Goal: Task Accomplishment & Management: Complete application form

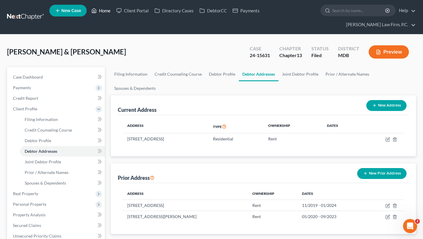
click at [113, 11] on link "Home" at bounding box center [100, 10] width 25 height 11
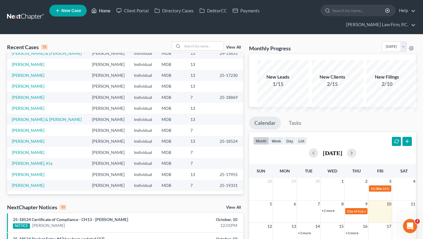
scroll to position [20, 0]
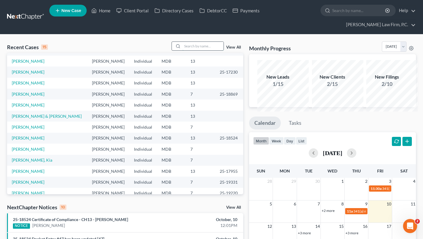
click at [183, 50] on input "search" at bounding box center [203, 46] width 41 height 9
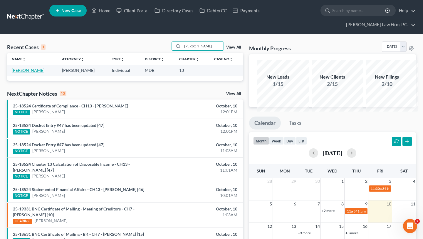
type input "[PERSON_NAME]"
click at [29, 73] on link "[PERSON_NAME]" at bounding box center [28, 70] width 33 height 5
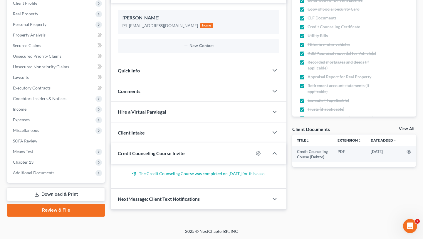
scroll to position [187, 0]
click at [47, 188] on link "Download & Print" at bounding box center [56, 194] width 98 height 14
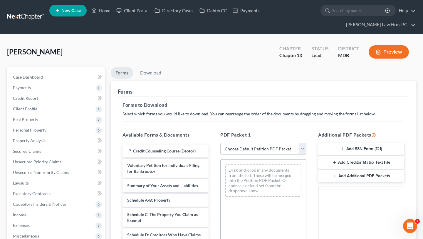
click at [251, 155] on select "Choose Default Petition PDF Packet Complete Bankruptcy Petition (all forms and …" at bounding box center [264, 149] width 86 height 12
select select "0"
click at [221, 155] on select "Choose Default Petition PDF Packet Complete Bankruptcy Petition (all forms and …" at bounding box center [264, 149] width 86 height 12
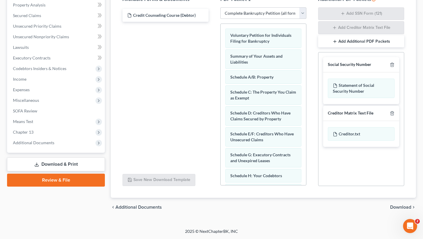
click at [403, 205] on span "Download" at bounding box center [400, 207] width 21 height 5
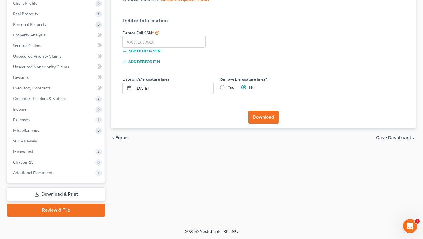
scroll to position [187, 0]
click at [185, 82] on input "[DATE]" at bounding box center [174, 87] width 80 height 11
click at [234, 84] on label "Yes" at bounding box center [231, 87] width 6 height 6
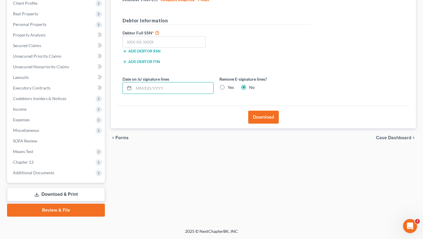
click at [234, 84] on input "Yes" at bounding box center [232, 86] width 4 height 4
radio input "true"
radio input "false"
click at [259, 111] on button "Download" at bounding box center [263, 117] width 31 height 13
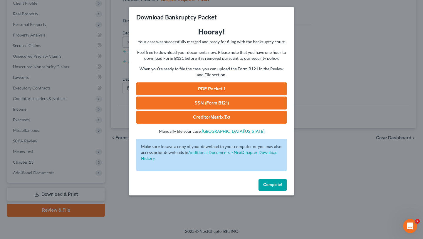
click at [214, 95] on link "PDF Packet 1" at bounding box center [211, 88] width 151 height 13
click at [282, 187] on span "Complete!" at bounding box center [272, 184] width 19 height 5
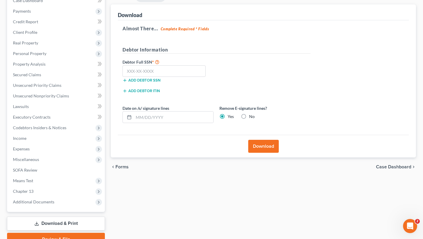
scroll to position [0, 0]
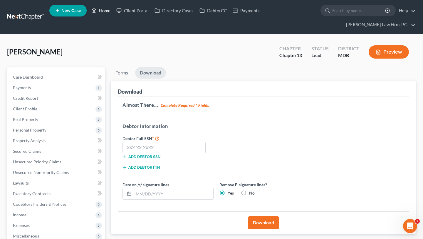
click at [113, 16] on link "Home" at bounding box center [100, 10] width 25 height 11
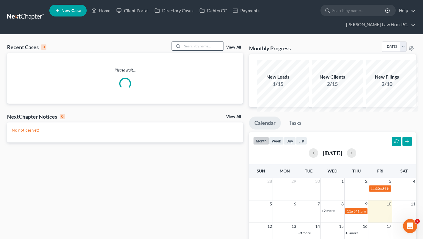
click at [183, 50] on input "search" at bounding box center [203, 46] width 41 height 9
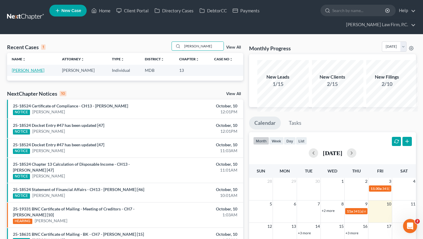
type input "[PERSON_NAME]"
click at [21, 73] on link "[PERSON_NAME]" at bounding box center [28, 70] width 33 height 5
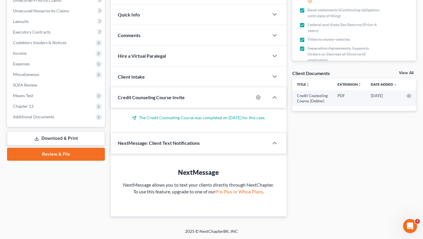
scroll to position [270, 0]
click at [58, 131] on link "Download & Print" at bounding box center [56, 138] width 98 height 14
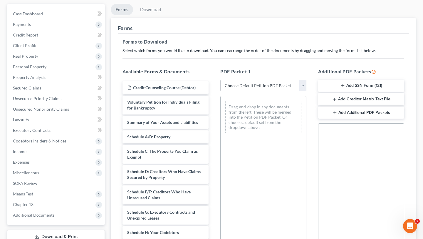
scroll to position [86, 0]
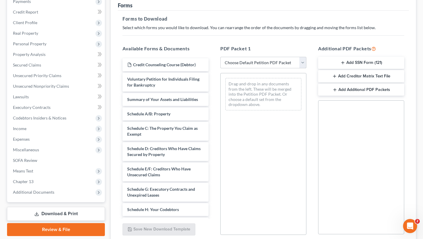
click at [245, 69] on select "Choose Default Petition PDF Packet Complete Bankruptcy Petition (all forms and …" at bounding box center [264, 63] width 86 height 12
select select "0"
click at [221, 69] on select "Choose Default Petition PDF Packet Complete Bankruptcy Petition (all forms and …" at bounding box center [264, 63] width 86 height 12
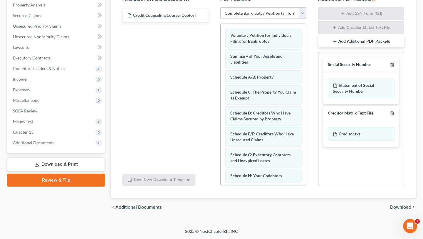
click at [402, 205] on span "Download" at bounding box center [400, 207] width 21 height 5
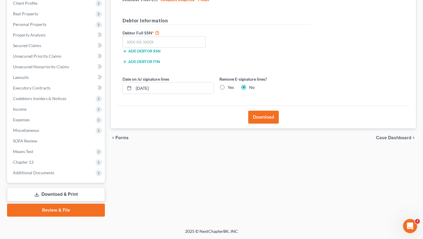
scroll to position [187, 0]
click at [234, 84] on label "Yes" at bounding box center [231, 87] width 6 height 6
click at [234, 84] on input "Yes" at bounding box center [232, 86] width 4 height 4
radio input "true"
radio input "false"
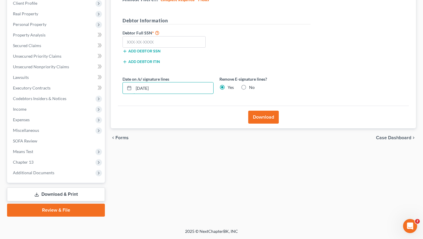
drag, startPoint x: 182, startPoint y: 50, endPoint x: 103, endPoint y: 46, distance: 79.5
click at [103, 46] on div "Petition Navigation Case Dashboard Payments Invoices Payments Payments Credit R…" at bounding box center [211, 88] width 415 height 255
click at [259, 111] on button "Download" at bounding box center [263, 117] width 31 height 13
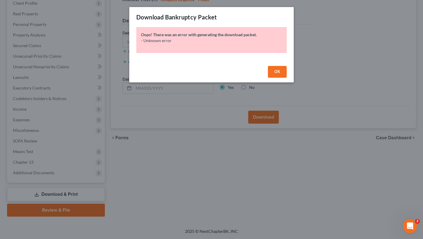
click at [280, 74] on span "OK" at bounding box center [278, 71] width 6 height 5
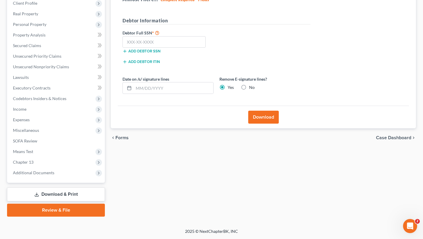
click at [267, 111] on button "Download" at bounding box center [263, 117] width 31 height 13
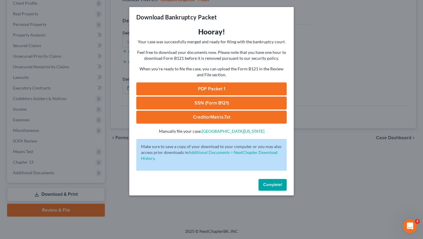
click at [219, 95] on link "PDF Packet 1" at bounding box center [211, 88] width 151 height 13
click at [282, 187] on span "Complete!" at bounding box center [272, 184] width 19 height 5
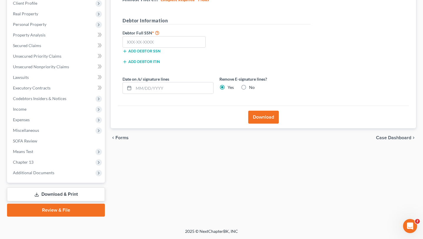
scroll to position [0, 0]
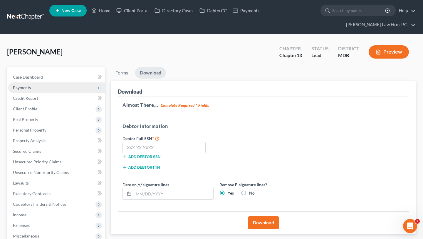
click at [54, 93] on span "Payments" at bounding box center [56, 87] width 97 height 11
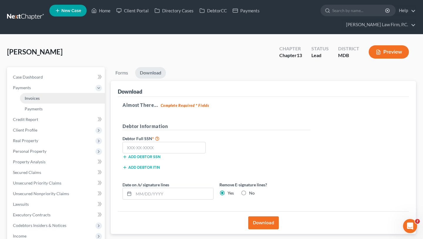
click at [56, 103] on link "Invoices" at bounding box center [62, 98] width 85 height 11
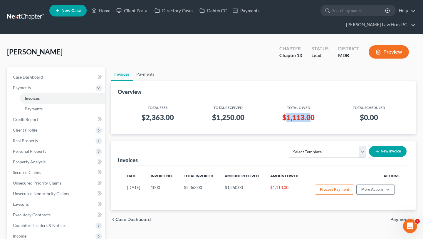
drag, startPoint x: 313, startPoint y: 144, endPoint x: 283, endPoint y: 144, distance: 30.0
click at [283, 122] on h3 "$1,113.00" at bounding box center [298, 117] width 61 height 9
click at [113, 11] on link "Home" at bounding box center [100, 10] width 25 height 11
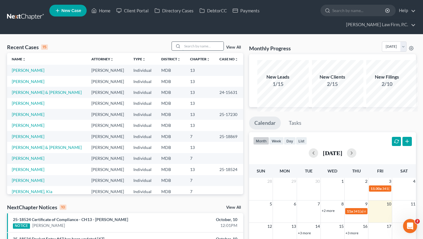
click at [183, 50] on input "search" at bounding box center [203, 46] width 41 height 9
type input "o"
type input "booth"
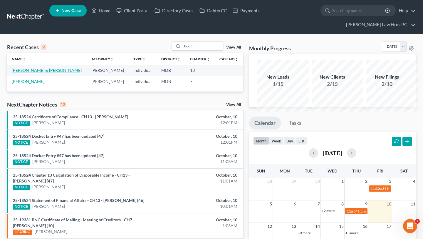
click at [26, 73] on link "[PERSON_NAME] & [PERSON_NAME]" at bounding box center [47, 70] width 70 height 5
select select "10"
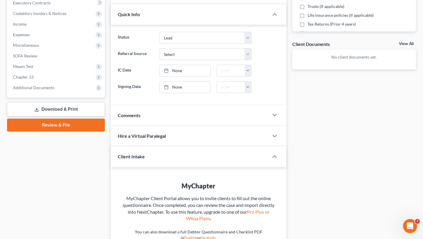
scroll to position [240, 0]
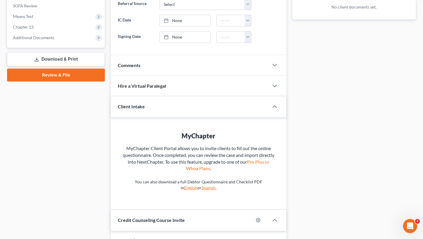
click at [56, 66] on link "Download & Print" at bounding box center [56, 59] width 98 height 14
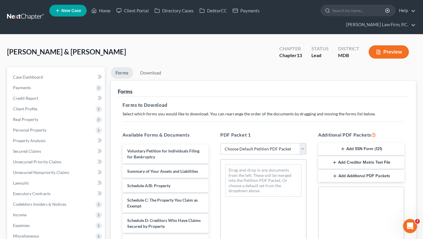
click at [262, 155] on select "Choose Default Petition PDF Packet Complete Bankruptcy Petition (all forms and …" at bounding box center [264, 149] width 86 height 12
select select "0"
click at [221, 155] on select "Choose Default Petition PDF Packet Complete Bankruptcy Petition (all forms and …" at bounding box center [264, 149] width 86 height 12
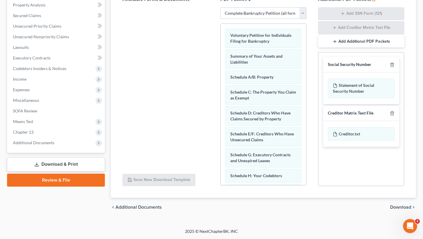
scroll to position [186, 0]
click at [390, 209] on span "Download" at bounding box center [400, 207] width 21 height 5
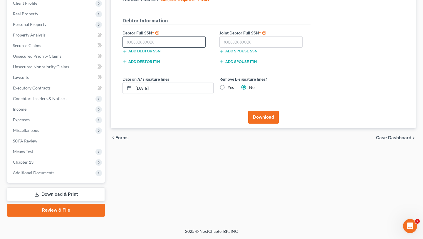
scroll to position [104, 0]
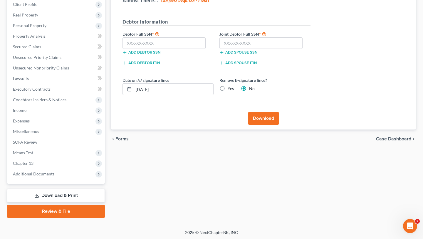
click at [161, 55] on button "Add debtor SSN" at bounding box center [142, 52] width 38 height 5
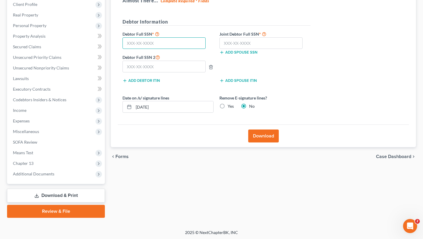
click at [164, 49] on input "text" at bounding box center [164, 43] width 83 height 12
click at [213, 69] on icon "button" at bounding box center [211, 67] width 5 height 5
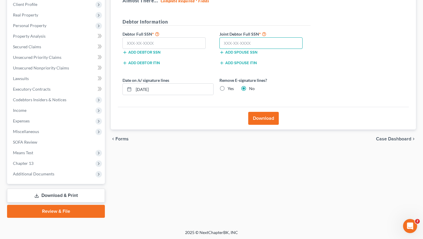
click at [269, 49] on input "text" at bounding box center [261, 43] width 83 height 12
type input "218-90-8587"
click at [162, 49] on input "text" at bounding box center [164, 43] width 83 height 12
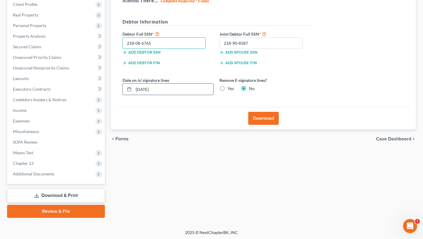
type input "218-08-6765"
click at [193, 95] on input "[DATE]" at bounding box center [174, 88] width 80 height 11
type input "1"
click at [234, 91] on label "Yes" at bounding box center [231, 89] width 6 height 6
click at [234, 89] on input "Yes" at bounding box center [232, 88] width 4 height 4
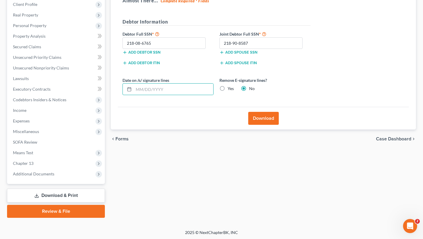
radio input "true"
radio input "false"
click at [256, 125] on button "Download" at bounding box center [263, 118] width 31 height 13
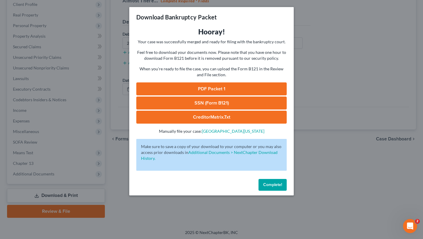
click at [221, 95] on link "PDF Packet 1" at bounding box center [211, 88] width 151 height 13
click at [202, 109] on link "SSN (Form B121)" at bounding box center [211, 102] width 151 height 13
click at [280, 187] on span "Complete!" at bounding box center [272, 184] width 19 height 5
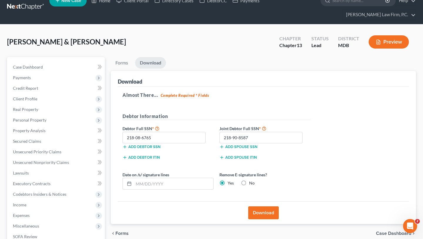
scroll to position [0, 0]
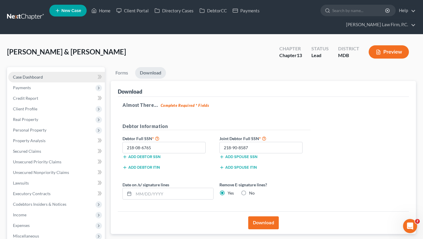
click at [55, 82] on link "Case Dashboard" at bounding box center [56, 77] width 97 height 11
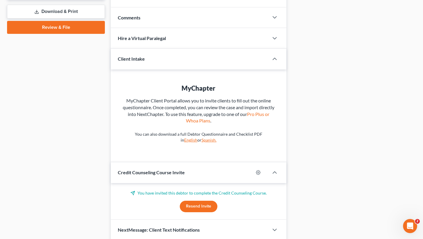
scroll to position [285, 0]
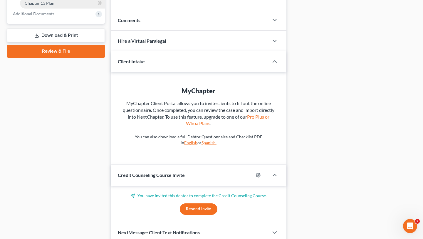
click at [54, 6] on span "Chapter 13 Plan" at bounding box center [40, 3] width 30 height 5
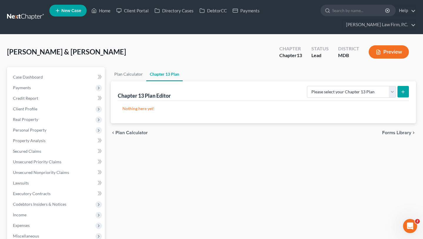
scroll to position [5, 0]
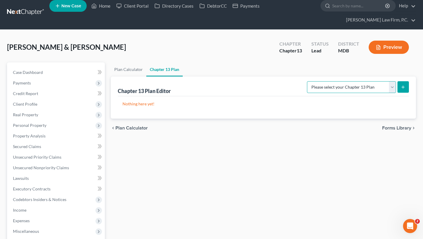
click at [366, 93] on select "Please select your Chapter 13 Plan District of [US_STATE][GEOGRAPHIC_DATA] of […" at bounding box center [351, 87] width 89 height 12
select select "2"
click at [307, 93] on select "Please select your Chapter 13 Plan District of [US_STATE][GEOGRAPHIC_DATA] of […" at bounding box center [351, 87] width 89 height 12
click at [401, 89] on icon "submit" at bounding box center [403, 87] width 5 height 5
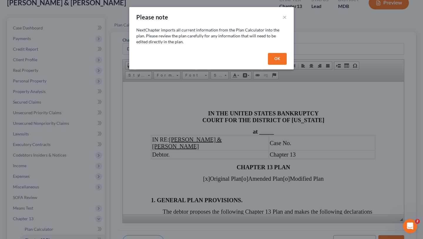
scroll to position [0, 0]
click at [287, 65] on button "OK" at bounding box center [277, 59] width 19 height 12
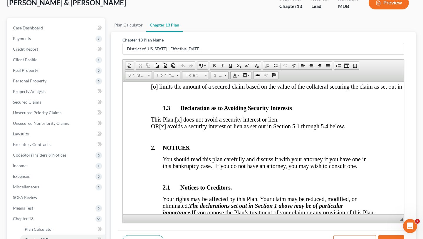
scroll to position [227, 0]
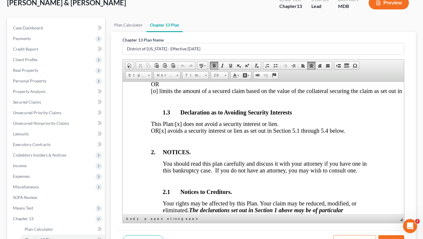
click at [159, 133] on span "[x] avoids a security interest or lien as set out in Section 5.1 through 5.4 be…" at bounding box center [252, 130] width 186 height 6
click at [159, 133] on span "[o ] avoids a security interest or lien as set out in Section 5.1 through 5.4 b…" at bounding box center [252, 130] width 186 height 6
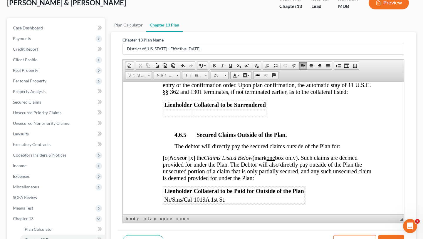
scroll to position [1504, 0]
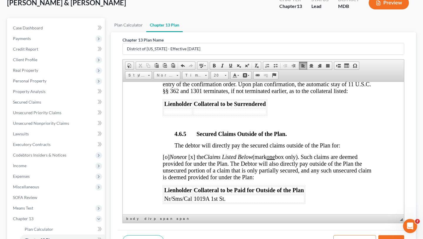
drag, startPoint x: 358, startPoint y: 154, endPoint x: 176, endPoint y: 136, distance: 183.2
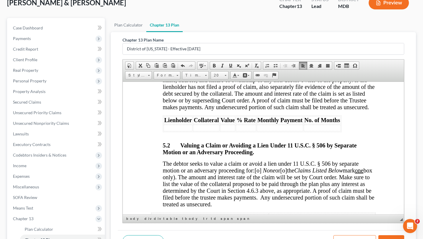
scroll to position [2022, 0]
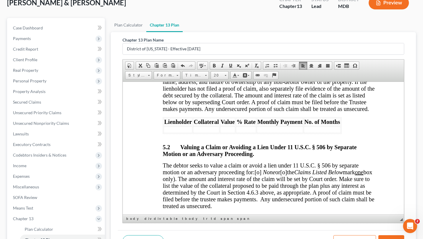
drag, startPoint x: 279, startPoint y: 156, endPoint x: 149, endPoint y: 101, distance: 141.2
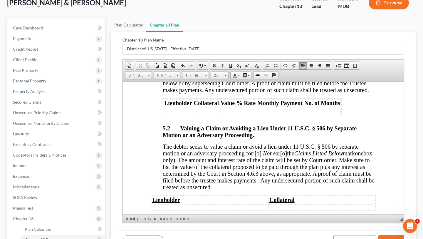
scroll to position [1967, 0]
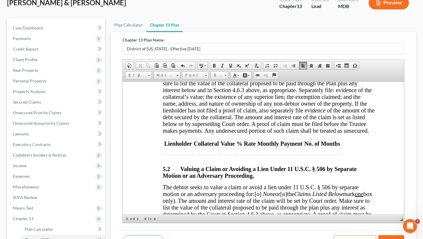
scroll to position [1896, 0]
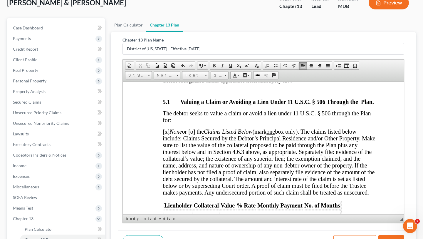
scroll to position [1816, 0]
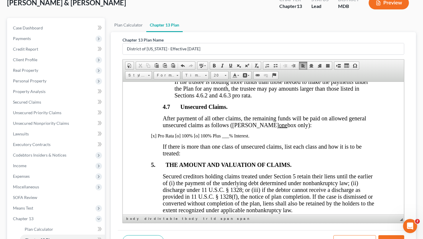
scroll to position [1723, 0]
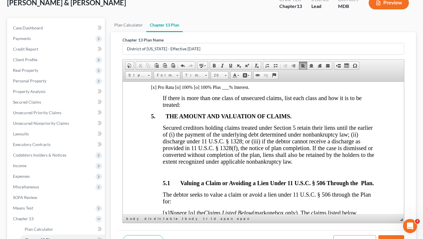
drag, startPoint x: 230, startPoint y: 174, endPoint x: 163, endPoint y: 173, distance: 67.0
drag, startPoint x: 228, startPoint y: 176, endPoint x: 161, endPoint y: 175, distance: 67.3
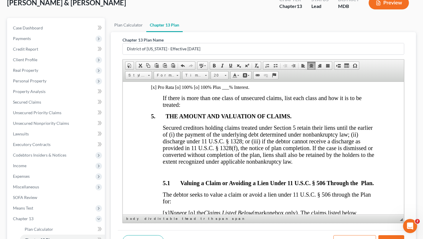
drag, startPoint x: 237, startPoint y: 175, endPoint x: 165, endPoint y: 175, distance: 72.0
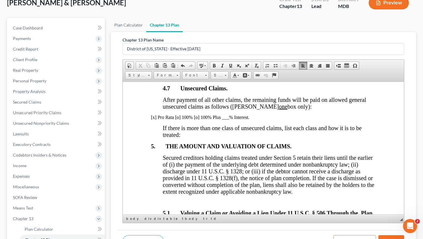
scroll to position [1668, 0]
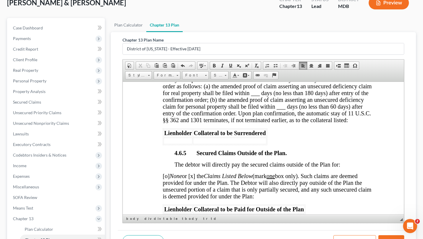
scroll to position [1471, 0]
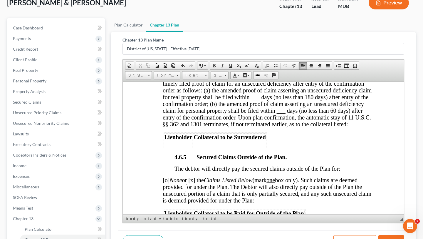
drag, startPoint x: 326, startPoint y: 186, endPoint x: 250, endPoint y: 184, distance: 76.2
click at [250, 21] on tr "Navy Fcu $285.00 0.00% $4.75 60" at bounding box center [259, 17] width 190 height 8
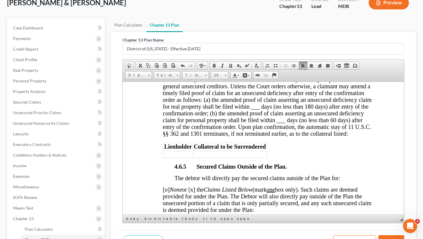
scroll to position [1465, 0]
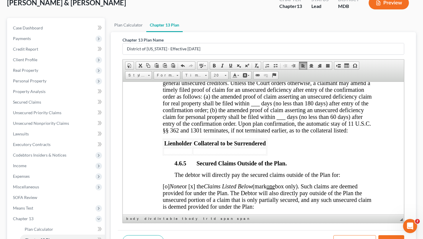
click at [316, 19] on td "60" at bounding box center [334, 15] width 37 height 8
drag, startPoint x: 326, startPoint y: 193, endPoint x: 165, endPoint y: 168, distance: 163.1
click at [165, 27] on tbody "Navy Fcu $16,064.00 0.00% $267.73 60 Navy Fcu $12,929.00 0.00% $215.48 61 Navy …" at bounding box center [259, 11] width 190 height 34
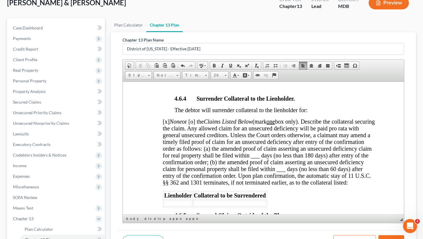
scroll to position [1384, 0]
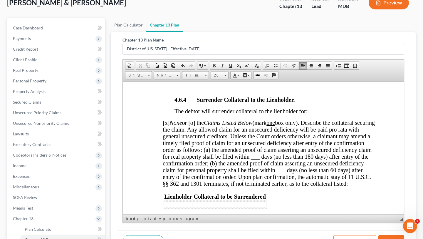
drag, startPoint x: 322, startPoint y: 148, endPoint x: 290, endPoint y: 148, distance: 31.5
drag, startPoint x: 335, startPoint y: 142, endPoint x: 279, endPoint y: 141, distance: 55.6
click at [322, 141] on div "4.6.1 Adequate Protection Payments for Claims Secured by or Subject to a Lease …" at bounding box center [269, 87] width 213 height 526
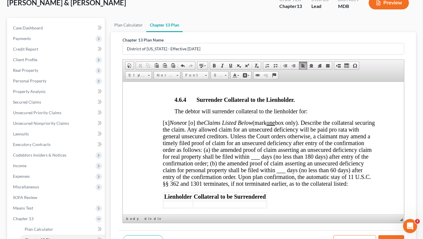
drag, startPoint x: 272, startPoint y: 151, endPoint x: 252, endPoint y: 150, distance: 19.7
click at [285, 136] on div "4.6.1 Adequate Protection Payments for Claims Secured by or Subject to a Lease …" at bounding box center [269, 87] width 213 height 526
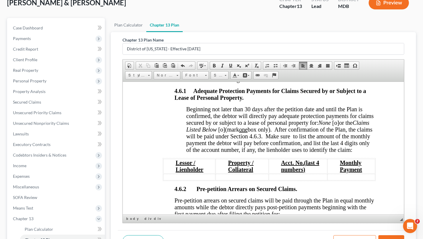
scroll to position [1107, 0]
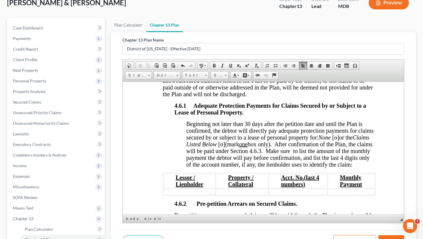
click at [256, 34] on div "Next to be paid are other priority claims defined by 11 U.S.C. § 507(a)(3) - (1…" at bounding box center [263, 10] width 225 height 46
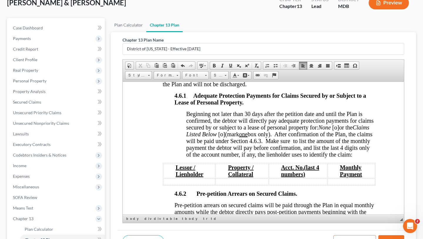
scroll to position [1072, 0]
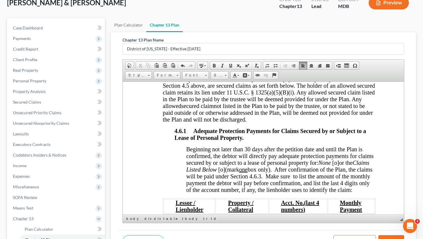
click at [226, 6] on div at bounding box center [269, 3] width 213 height 5
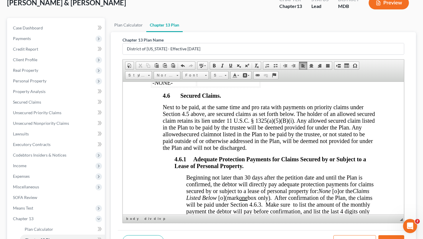
scroll to position [1022, 0]
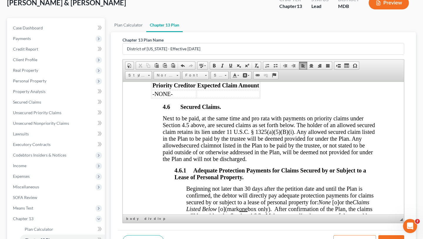
click at [212, 16] on div at bounding box center [269, 13] width 213 height 5
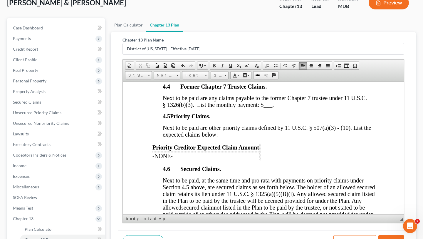
scroll to position [950, 0]
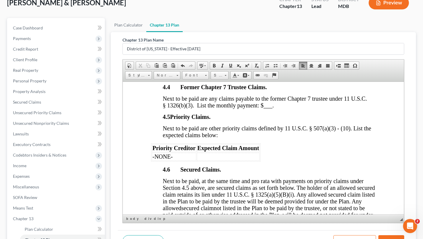
click at [201, 22] on div at bounding box center [269, 19] width 213 height 5
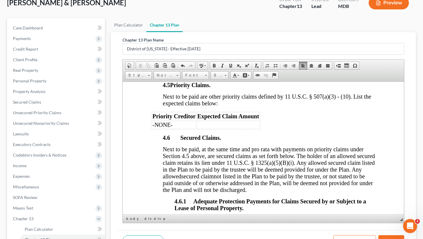
scroll to position [929, 0]
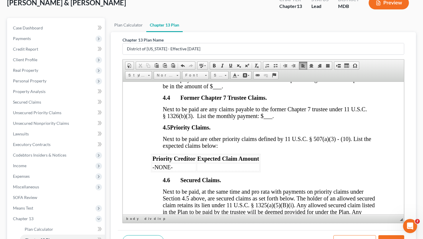
click at [222, 89] on span "___" at bounding box center [217, 86] width 9 height 6
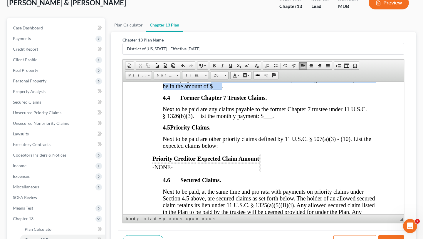
drag, startPoint x: 268, startPoint y: 199, endPoint x: 240, endPoint y: 193, distance: 29.0
click at [240, 89] on span "Next to be paid, at the same time and pro rata, are allowed unsecured claims fo…" at bounding box center [269, 69] width 212 height 40
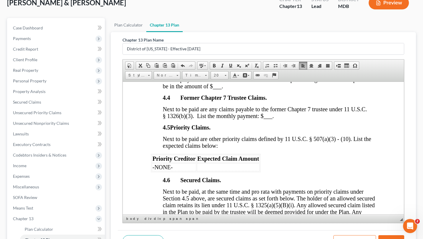
click at [308, 101] on p "4.4 Former Chapter 7 Trustee Claims." at bounding box center [269, 97] width 213 height 7
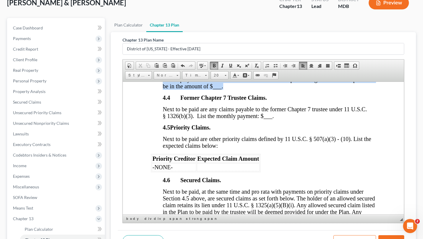
drag, startPoint x: 274, startPoint y: 200, endPoint x: 299, endPoint y: 174, distance: 36.2
click at [299, 89] on p "Next to be paid, at the same time and pro rata, are allowed unsecured claims fo…" at bounding box center [269, 69] width 213 height 41
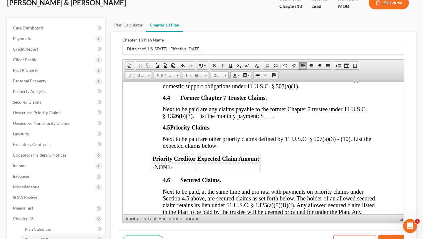
scroll to position [898, 0]
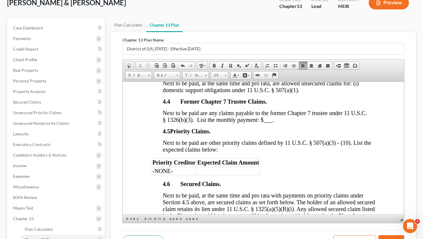
click at [223, 122] on div "4. DISTRIBUTION OF PLAN PAYMENTS. From the payments made, the trustee will make…" at bounding box center [263, 43] width 225 height 159
click at [216, 20] on div at bounding box center [269, 17] width 213 height 5
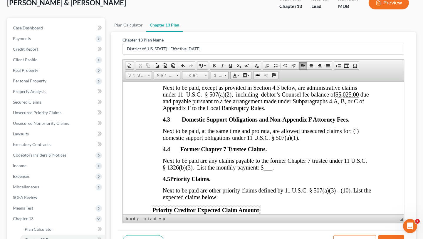
scroll to position [827, 0]
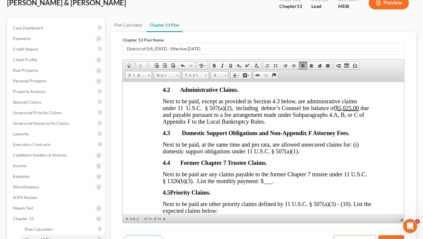
click at [208, 30] on div at bounding box center [263, 27] width 225 height 5
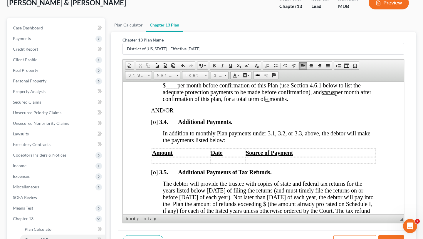
scroll to position [575, 0]
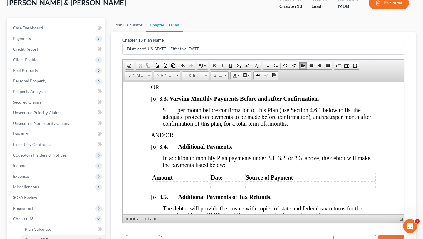
click at [182, 56] on u "$767.09" at bounding box center [172, 52] width 19 height 6
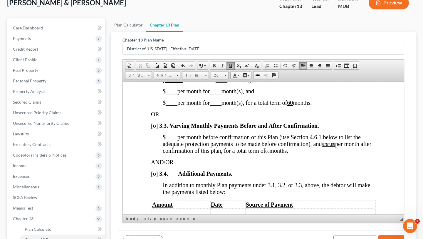
scroll to position [545, 0]
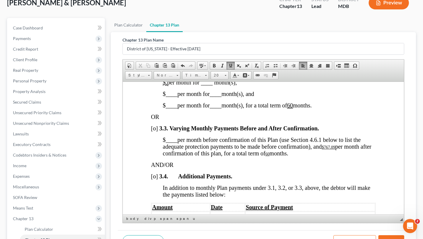
click at [156, 39] on span "[o]" at bounding box center [154, 36] width 7 height 6
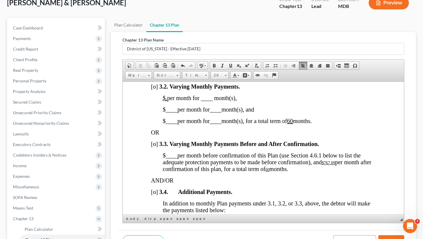
scroll to position [523, 0]
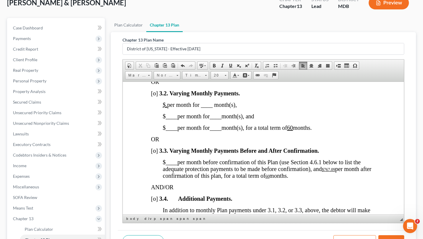
click at [182, 73] on span "$767.09 per month for a term of 60 months." at bounding box center [212, 70] width 99 height 6
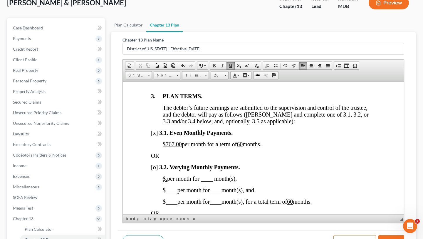
scroll to position [435, 0]
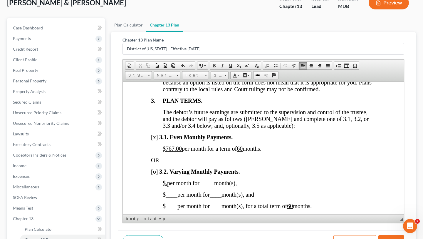
click at [176, 56] on div at bounding box center [269, 53] width 213 height 5
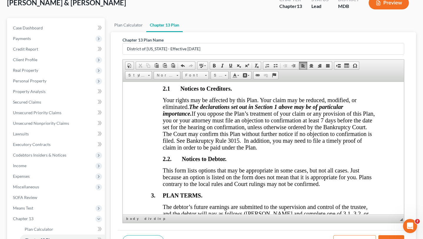
scroll to position [324, 0]
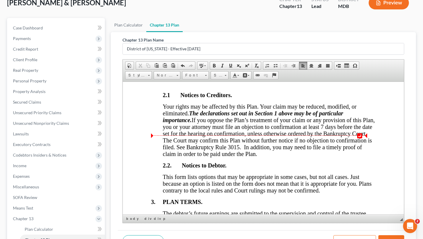
click at [176, 138] on div "IN RE: [PERSON_NAME] & [PERSON_NAME] Case No. Debtor. Chapter 13 CHAPTER 13 PLA…" at bounding box center [263, 2] width 225 height 383
click at [173, 135] on div "IN RE: [PERSON_NAME] & [PERSON_NAME] Case No. Debtor. Chapter 13 CHAPTER 13 PLA…" at bounding box center [263, 2] width 225 height 383
click at [173, 87] on div at bounding box center [269, 83] width 213 height 5
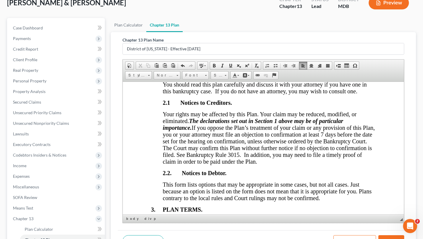
scroll to position [304, 0]
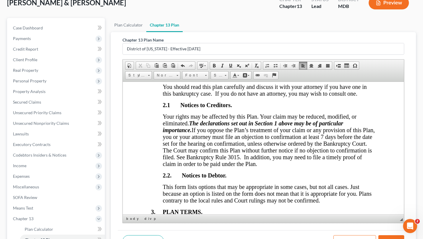
click at [176, 67] on div at bounding box center [263, 64] width 225 height 5
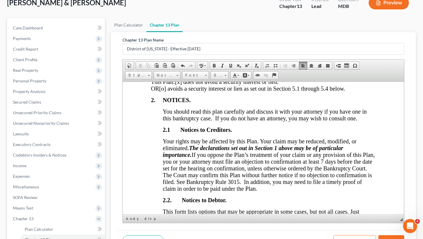
scroll to position [249, 0]
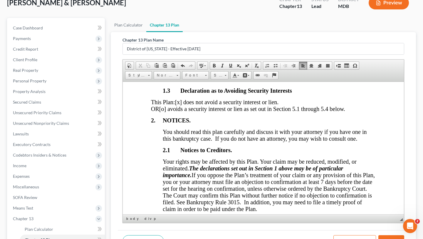
click at [322, 68] on span at bounding box center [320, 65] width 5 height 5
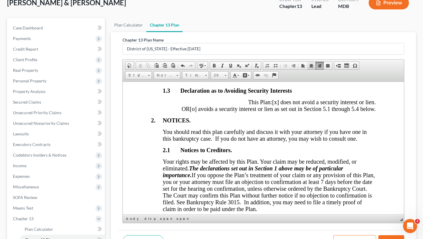
click at [314, 68] on span at bounding box center [311, 65] width 5 height 5
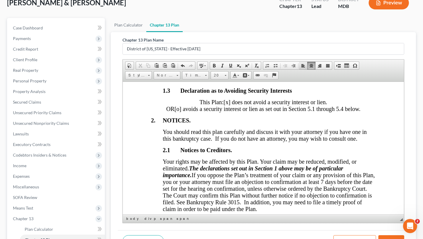
click at [306, 68] on span at bounding box center [303, 65] width 5 height 5
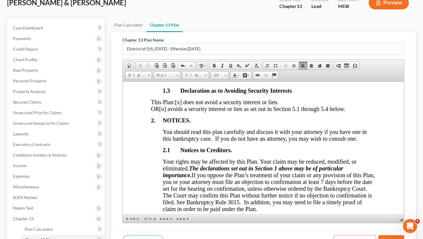
click at [260, 93] on span "1.3 Declaration as to Avoiding Security Interests" at bounding box center [227, 90] width 129 height 6
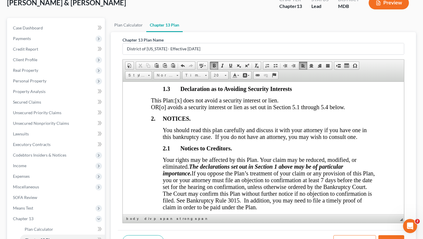
click at [175, 103] on span "This Plan:" at bounding box center [163, 100] width 24 height 6
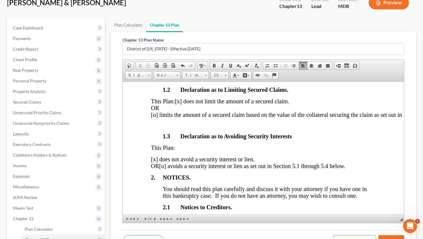
scroll to position [194, 0]
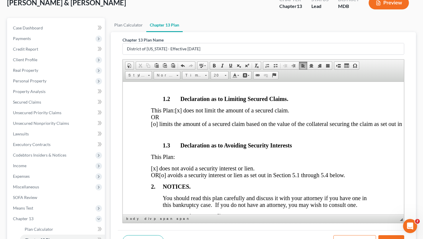
click at [182, 113] on span "[x] does not limit the amount of a secured claim." at bounding box center [232, 110] width 114 height 6
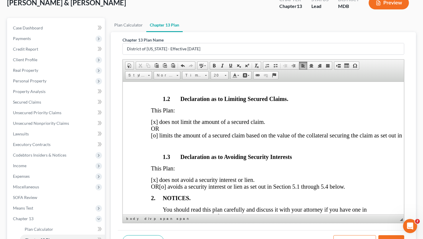
click at [172, 138] on p "​ [x] does not limit the amount of a secured claim. OR [o] limits the amount of…" at bounding box center [263, 128] width 225 height 20
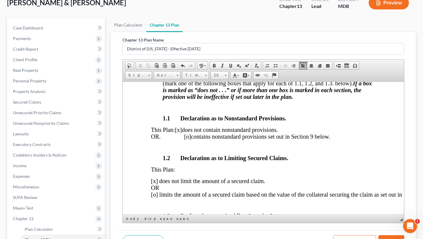
scroll to position [131, 0]
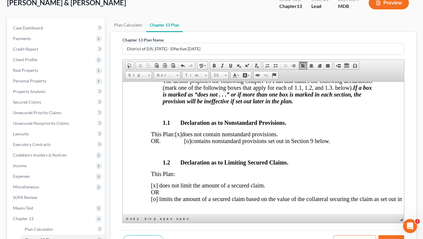
click at [168, 177] on div "IN RE: [PERSON_NAME] & [PERSON_NAME] Case No. Debtor. Chapter 13 CHAPTER 13 PLA…" at bounding box center [263, 196] width 225 height 385
click at [168, 172] on div "IN RE: [PERSON_NAME] & [PERSON_NAME] Case No. Debtor. Chapter 13 CHAPTER 13 PLA…" at bounding box center [263, 196] width 225 height 385
click at [168, 163] on div "IN RE: [PERSON_NAME] & [PERSON_NAME] Case No. Debtor. Chapter 13 CHAPTER 13 PLA…" at bounding box center [263, 196] width 225 height 385
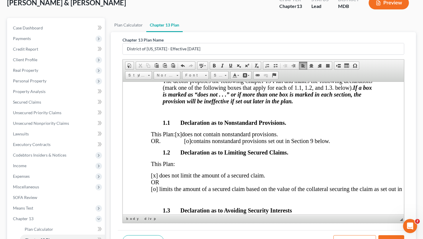
click at [186, 114] on p at bounding box center [269, 111] width 213 height 5
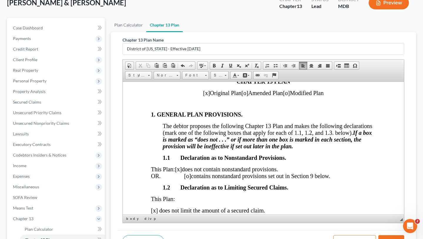
scroll to position [81, 0]
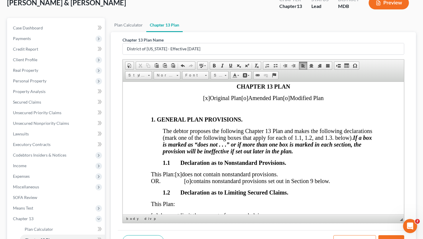
click at [198, 111] on p at bounding box center [263, 108] width 225 height 5
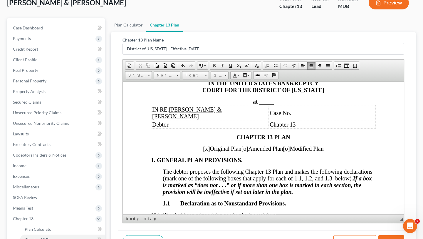
scroll to position [29, 0]
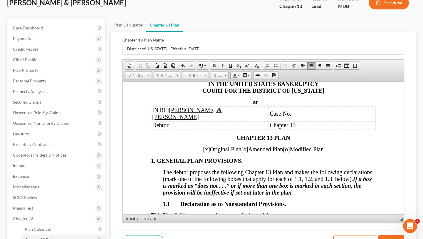
click at [196, 127] on td "Debtor." at bounding box center [210, 125] width 117 height 8
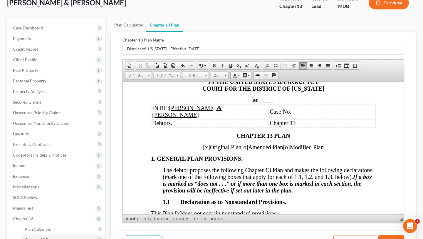
click at [218, 109] on u "[PERSON_NAME] & [PERSON_NAME]" at bounding box center [187, 110] width 70 height 13
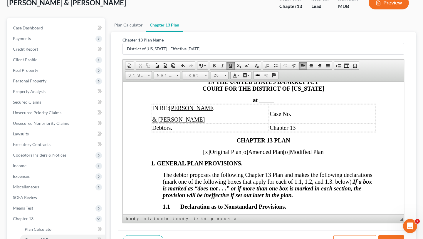
click at [217, 110] on p "IN RE: [PERSON_NAME]" at bounding box center [210, 107] width 116 height 7
click at [177, 129] on td "Debtors." at bounding box center [210, 127] width 117 height 8
drag, startPoint x: 177, startPoint y: 129, endPoint x: 153, endPoint y: 129, distance: 23.8
click at [153, 129] on td "Debtors." at bounding box center [210, 127] width 117 height 8
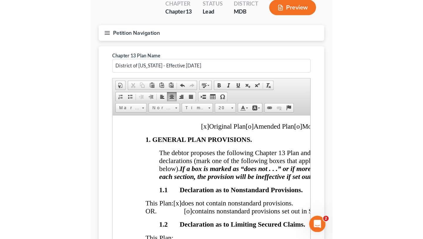
scroll to position [72, 0]
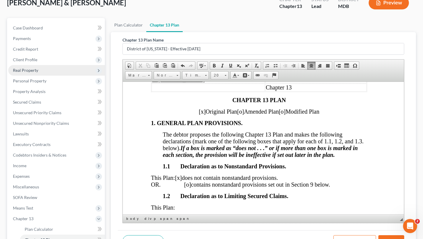
click at [38, 73] on span "Real Property" at bounding box center [25, 70] width 25 height 5
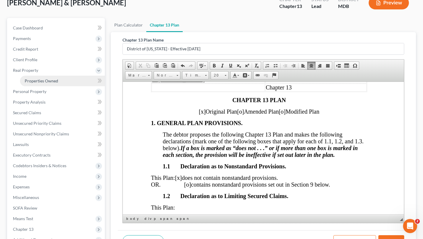
click at [43, 83] on span "Properties Owned" at bounding box center [42, 80] width 34 height 5
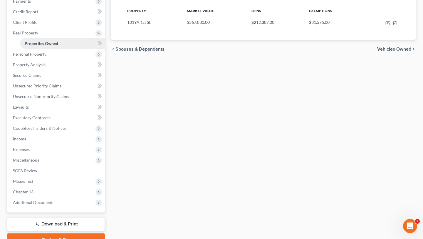
scroll to position [94, 0]
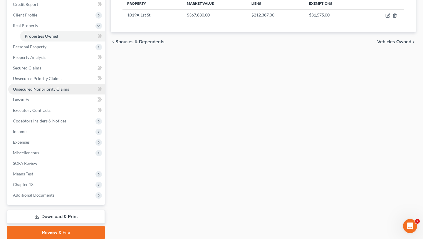
click at [54, 91] on span "Unsecured Nonpriority Claims" at bounding box center [41, 88] width 56 height 5
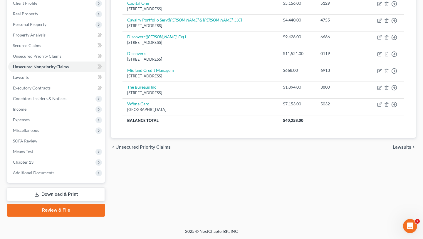
scroll to position [168, 0]
drag, startPoint x: 296, startPoint y: 111, endPoint x: 260, endPoint y: 111, distance: 35.9
click at [260, 115] on tr "Balance Total $40,258.00" at bounding box center [264, 120] width 282 height 11
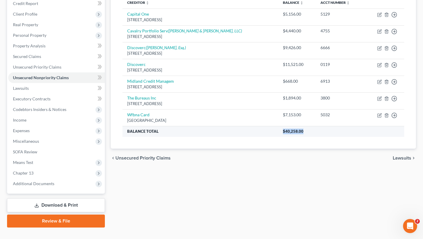
click at [310, 136] on th "$40,258.00" at bounding box center [341, 131] width 126 height 11
drag, startPoint x: 310, startPoint y: 181, endPoint x: 265, endPoint y: 183, distance: 44.8
click at [278, 136] on th "$40,258.00" at bounding box center [341, 131] width 126 height 11
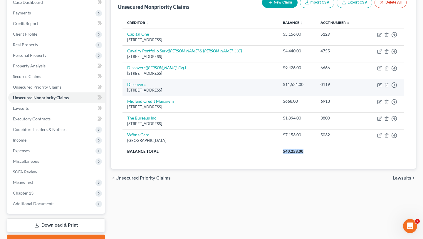
scroll to position [73, 0]
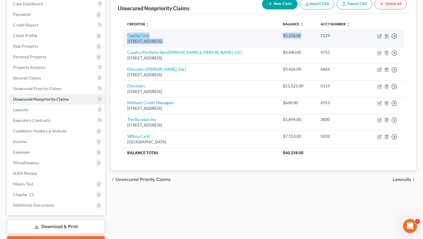
drag, startPoint x: 295, startPoint y: 57, endPoint x: 128, endPoint y: 58, distance: 167.6
click at [128, 47] on tr "Capital One Po Box 31293, [GEOGRAPHIC_DATA] $5,156.00 5129 Move to D Move to E …" at bounding box center [264, 38] width 282 height 17
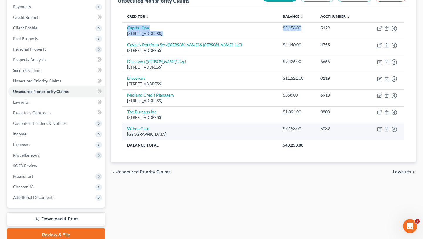
scroll to position [83, 0]
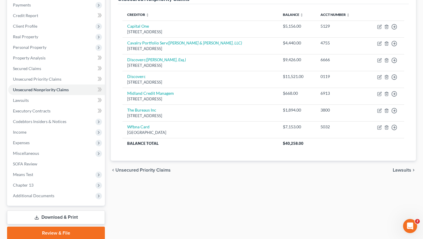
click at [235, 161] on div "Creditor expand_more expand_less unfold_more Balance expand_more expand_less un…" at bounding box center [263, 82] width 291 height 156
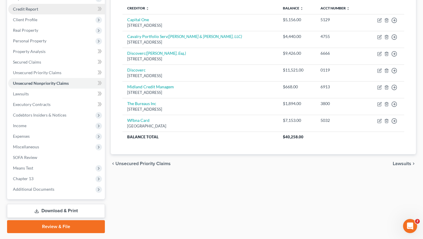
scroll to position [83, 0]
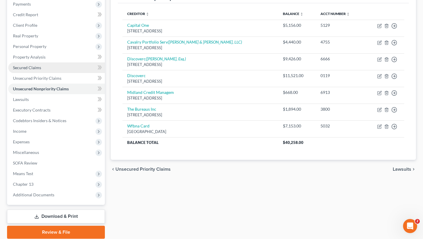
click at [41, 70] on span "Secured Claims" at bounding box center [27, 67] width 28 height 5
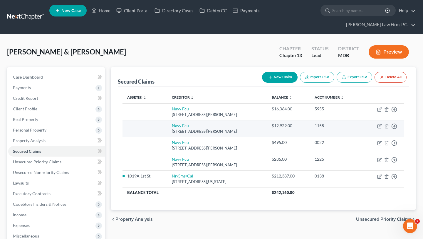
scroll to position [36, 0]
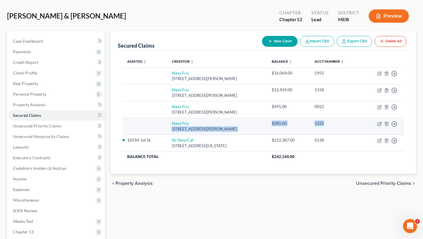
drag, startPoint x: 339, startPoint y: 166, endPoint x: 265, endPoint y: 166, distance: 73.8
click at [265, 134] on tr "Navy [GEOGRAPHIC_DATA][STREET_ADDRESS][PERSON_NAME] $285.00 1225 Move to E Move…" at bounding box center [264, 126] width 282 height 17
click at [265, 134] on td "Navy Fcu [GEOGRAPHIC_DATA][STREET_ADDRESS][PERSON_NAME]" at bounding box center [217, 126] width 100 height 17
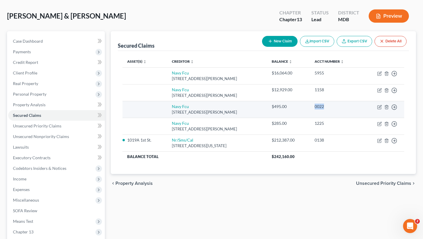
drag, startPoint x: 334, startPoint y: 146, endPoint x: 321, endPoint y: 145, distance: 13.0
click at [321, 118] on td "0022" at bounding box center [336, 109] width 52 height 17
drag, startPoint x: 305, startPoint y: 145, endPoint x: 285, endPoint y: 145, distance: 20.6
click at [285, 109] on div "$495.00" at bounding box center [289, 106] width 34 height 6
click at [394, 107] on line "button" at bounding box center [395, 107] width 2 height 0
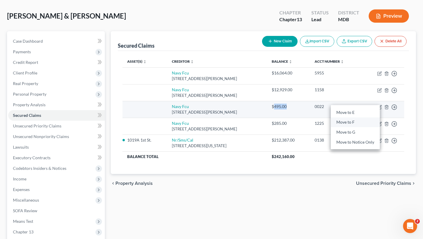
click at [362, 127] on link "Move to F" at bounding box center [355, 122] width 49 height 10
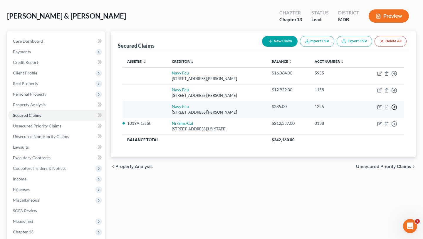
click at [392, 110] on icon "button" at bounding box center [395, 107] width 6 height 6
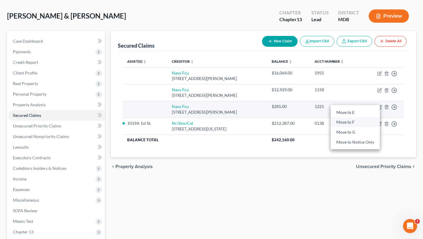
click at [365, 127] on link "Move to F" at bounding box center [355, 122] width 49 height 10
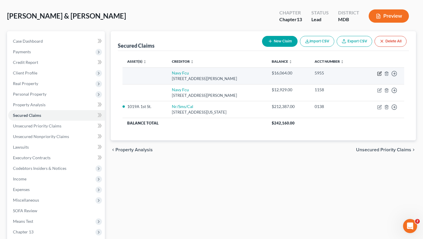
click at [378, 76] on icon "button" at bounding box center [380, 73] width 5 height 5
select select "48"
select select "0"
select select "1"
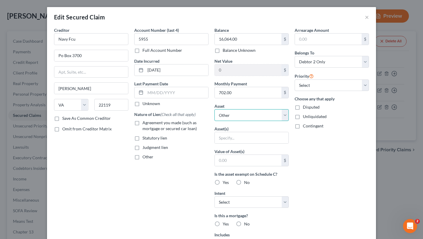
click at [252, 121] on select "Select Other Multiple Assets [STREET_ADDRESS] - $367830.0 Household Goods - Kit…" at bounding box center [252, 115] width 74 height 12
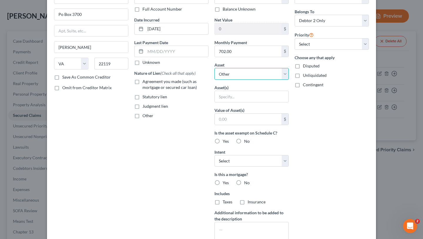
click at [228, 80] on select "Select Other Multiple Assets [STREET_ADDRESS] - $367830.0 Household Goods - Kit…" at bounding box center [252, 74] width 74 height 12
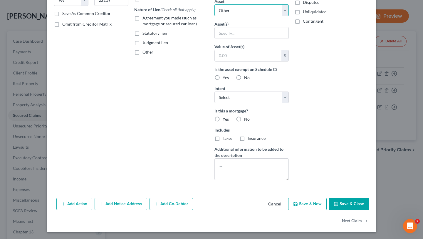
scroll to position [179, 0]
click at [286, 208] on button "Cancel" at bounding box center [275, 204] width 22 height 12
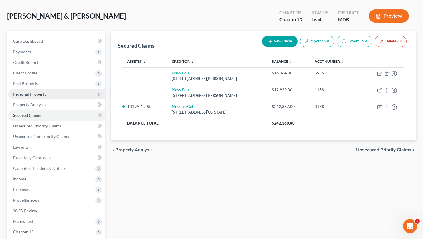
click at [45, 96] on span "Personal Property" at bounding box center [30, 93] width 34 height 5
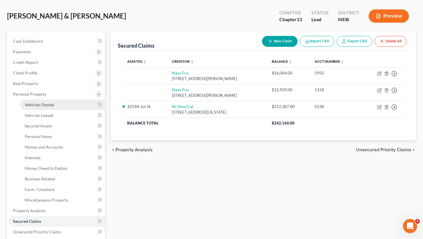
click at [46, 107] on span "Vehicles Owned" at bounding box center [39, 104] width 29 height 5
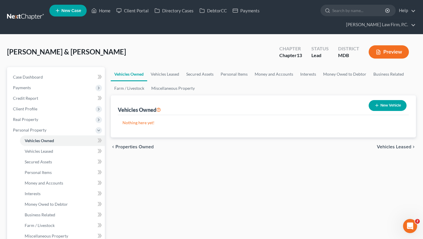
click at [371, 111] on button "New Vehicle" at bounding box center [388, 105] width 38 height 11
select select "0"
select select "2"
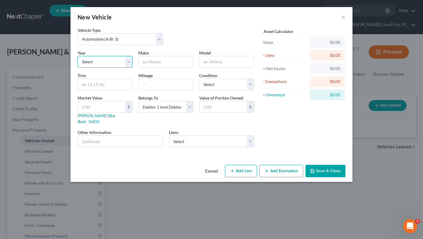
click at [90, 68] on select "Select 2026 2025 2024 2023 2022 2021 2020 2019 2018 2017 2016 2015 2014 2013 20…" at bounding box center [105, 62] width 55 height 12
click at [149, 67] on input "text" at bounding box center [166, 61] width 54 height 11
type input "Toyota"
click at [210, 67] on input "text" at bounding box center [227, 61] width 54 height 11
type input "Tundra"
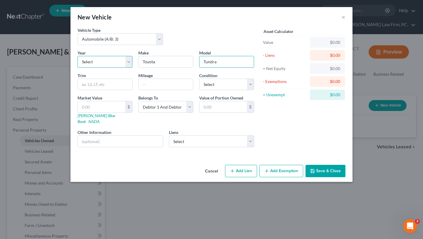
click at [81, 68] on select "Select 2026 2025 2024 2023 2022 2021 2020 2019 2018 2017 2016 2015 2014 2013 20…" at bounding box center [105, 62] width 55 height 12
select select "12"
click at [78, 68] on select "Select 2026 2025 2024 2023 2022 2021 2020 2019 2018 2017 2016 2015 2014 2013 20…" at bounding box center [105, 62] width 55 height 12
click at [148, 90] on input "text" at bounding box center [166, 84] width 54 height 11
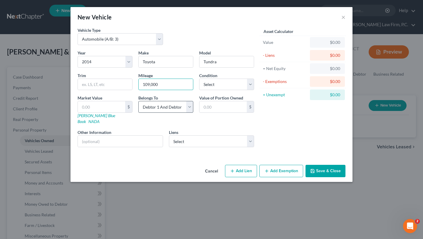
type input "109,000"
click at [163, 113] on select "Select Debtor 1 Only Debtor 2 Only Debtor 1 And Debtor 2 Only At Least One Of T…" at bounding box center [165, 107] width 55 height 12
select select "1"
click at [138, 113] on select "Select Debtor 1 Only Debtor 2 Only Debtor 1 And Debtor 2 Only At Least One Of T…" at bounding box center [165, 107] width 55 height 12
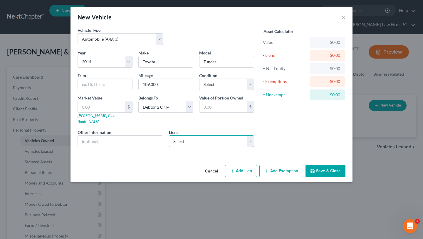
click at [176, 147] on select "Select Navy Fcu - $16,064.00 Navy Fcu - $12,929.00" at bounding box center [212, 141] width 86 height 12
select select "0"
click at [169, 147] on select "Select Navy Fcu - $16,064.00 Navy Fcu - $12,929.00" at bounding box center [212, 141] width 86 height 12
select select
select select "48"
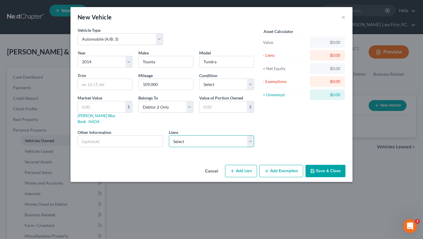
select select "1"
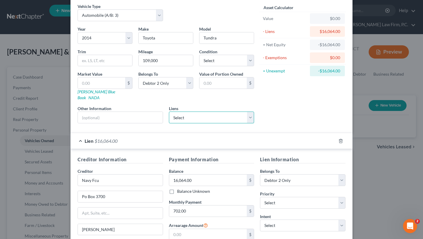
scroll to position [34, 0]
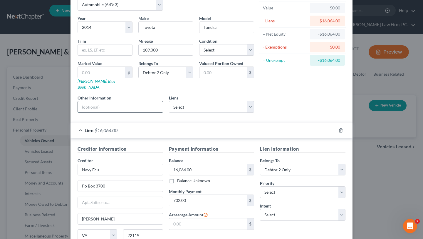
click at [117, 112] on input "text" at bounding box center [120, 106] width 85 height 11
type input "Vehicle kept at debtor's primary residence, owned solely by the Debtor; trade i…"
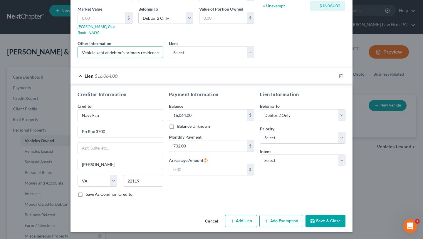
scroll to position [161, 0]
click at [305, 154] on select "Select Surrender Redeem Reaffirm Avoid Other" at bounding box center [303, 160] width 86 height 12
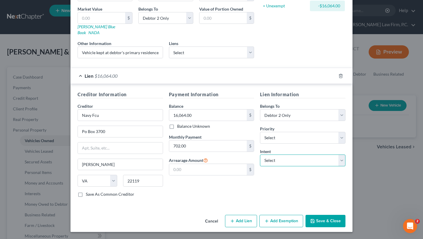
select select "4"
click at [271, 154] on select "Select Surrender Redeem Reaffirm Avoid Other" at bounding box center [303, 160] width 86 height 12
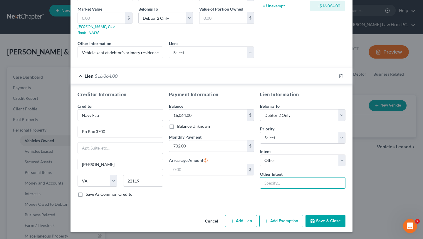
click at [296, 177] on input "text" at bounding box center [303, 183] width 86 height 12
type input "Pay and Retain"
click at [346, 215] on button "Save & Close" at bounding box center [326, 221] width 40 height 12
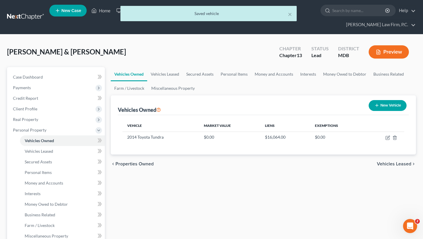
click at [377, 111] on button "New Vehicle" at bounding box center [388, 105] width 38 height 11
select select "0"
select select "2"
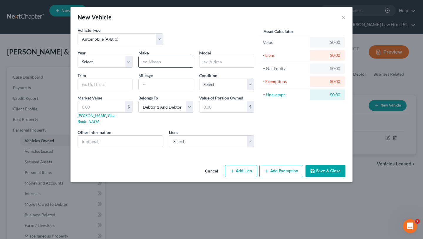
click at [139, 67] on input "text" at bounding box center [166, 61] width 54 height 11
type input "Toyota"
click at [200, 67] on input "text" at bounding box center [227, 61] width 54 height 11
type input "Highlander"
click at [85, 68] on select "Select 2026 2025 2024 2023 2022 2021 2020 2019 2018 2017 2016 2015 2014 2013 20…" at bounding box center [105, 62] width 55 height 12
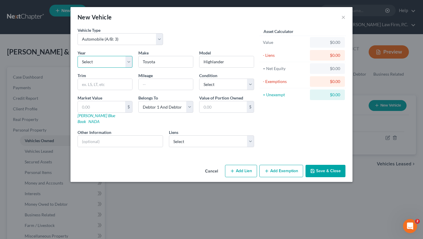
select select "7"
click at [78, 68] on select "Select 2026 2025 2024 2023 2022 2021 2020 2019 2018 2017 2016 2015 2014 2013 20…" at bounding box center [105, 62] width 55 height 12
click at [139, 90] on input "text" at bounding box center [166, 84] width 54 height 11
type input "80,000"
click at [154, 113] on select "Select Debtor 1 Only Debtor 2 Only Debtor 1 And Debtor 2 Only At Least One Of T…" at bounding box center [165, 107] width 55 height 12
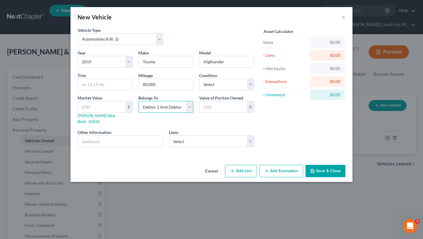
select select "0"
click at [138, 113] on select "Select Debtor 1 Only Debtor 2 Only Debtor 1 And Debtor 2 Only At Least One Of T…" at bounding box center [165, 107] width 55 height 12
click at [177, 147] on select "Select Navy Fcu - $12,929.00" at bounding box center [212, 141] width 86 height 12
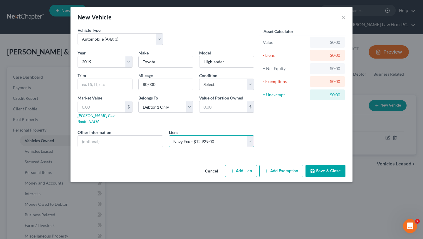
click select "Select Navy Fcu - $12,929.00" at bounding box center [212, 141] width 86 height 12
select select "48"
select select "0"
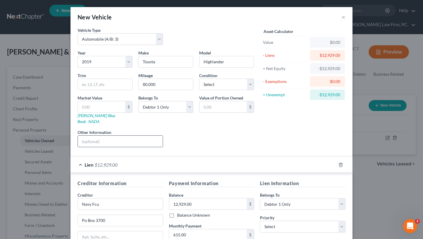
click at [130, 147] on input "text" at bounding box center [120, 141] width 85 height 11
type input "Vehicle kept at debtor's primary residence, owned solely by the Debtor; trade i…"
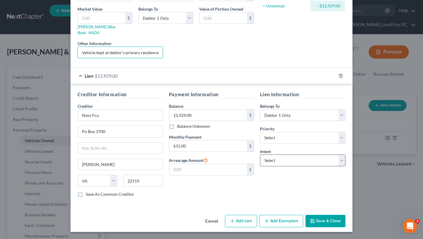
scroll to position [128, 0]
click at [295, 166] on select "Select Surrender Redeem Reaffirm Avoid Other" at bounding box center [303, 160] width 86 height 12
select select "4"
click at [271, 166] on select "Select Surrender Redeem Reaffirm Avoid Other" at bounding box center [303, 160] width 86 height 12
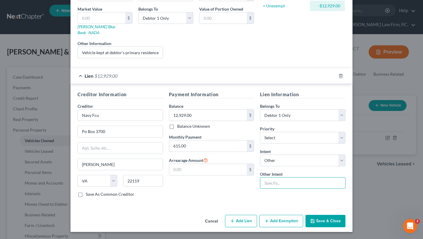
click at [299, 189] on input "text" at bounding box center [303, 183] width 86 height 12
type input "Pay and Retain"
click at [343, 218] on button "Save & Close" at bounding box center [326, 221] width 40 height 12
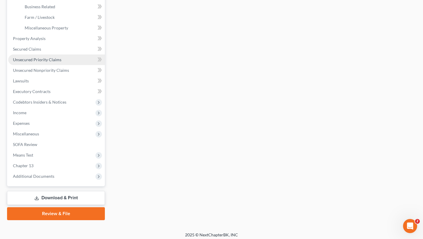
scroll to position [211, 0]
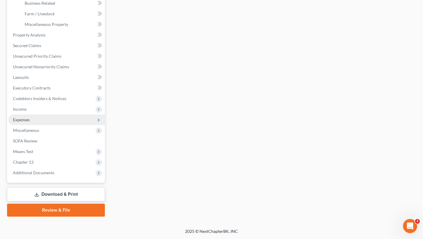
click at [30, 122] on span "Expenses" at bounding box center [21, 119] width 17 height 5
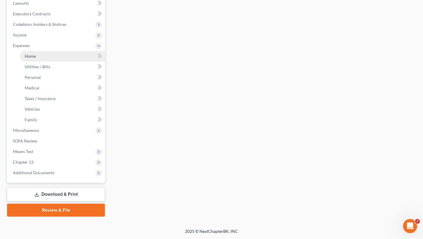
click at [48, 61] on link "Home" at bounding box center [62, 56] width 85 height 11
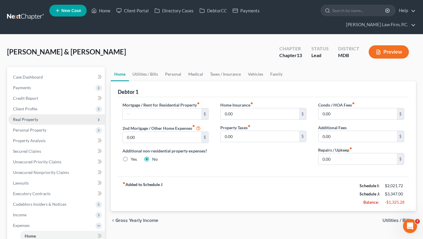
click at [51, 125] on span "Real Property" at bounding box center [56, 119] width 97 height 11
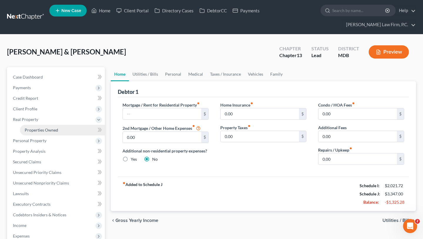
click at [50, 132] on span "Properties Owned" at bounding box center [42, 129] width 34 height 5
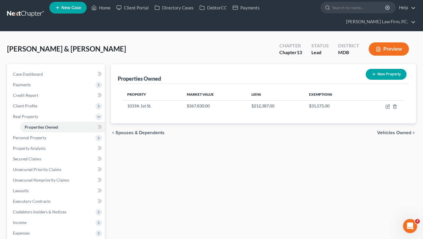
scroll to position [30, 0]
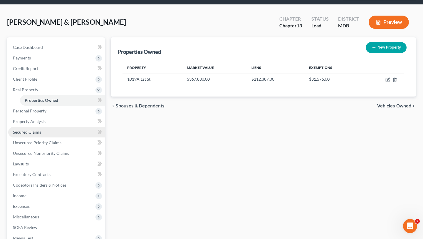
click at [65, 137] on link "Secured Claims" at bounding box center [56, 132] width 97 height 11
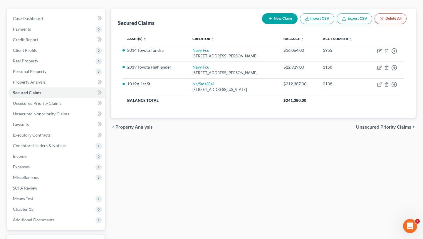
scroll to position [67, 0]
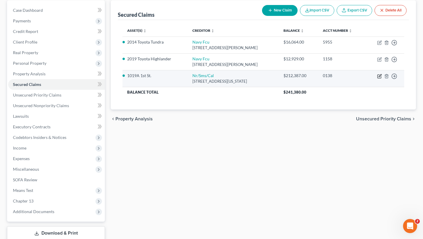
click at [379, 77] on icon "button" at bounding box center [380, 75] width 3 height 3
select select "39"
select select "4"
select select "2"
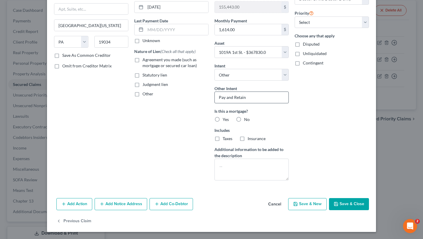
scroll to position [136, 0]
click at [286, 201] on button "Cancel" at bounding box center [275, 204] width 22 height 12
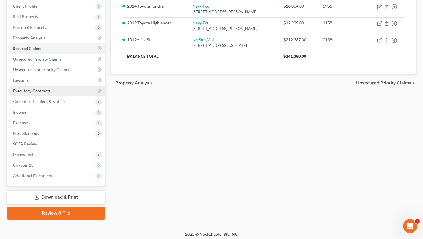
scroll to position [113, 0]
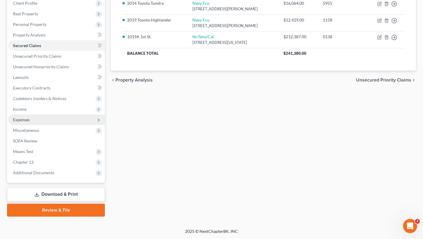
click at [45, 125] on span "Expenses" at bounding box center [56, 119] width 97 height 11
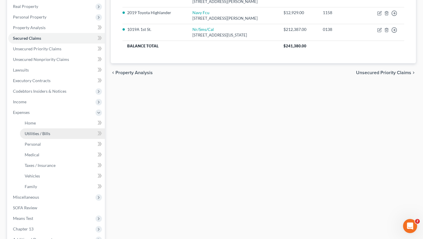
click at [56, 139] on link "Utilities / Bills" at bounding box center [62, 133] width 85 height 11
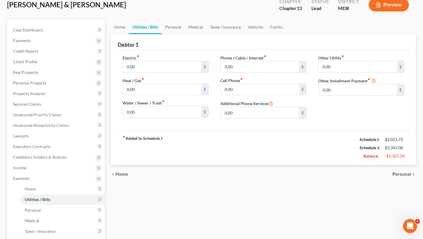
scroll to position [48, 0]
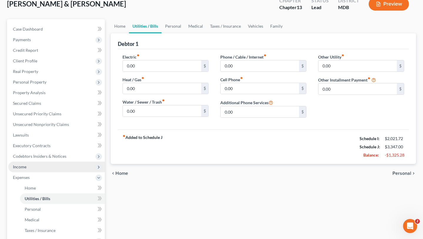
click at [41, 172] on span "Income" at bounding box center [56, 166] width 97 height 11
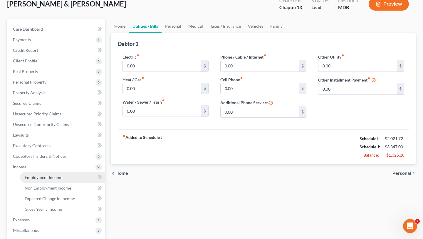
click at [49, 180] on span "Employment Income" at bounding box center [44, 177] width 38 height 5
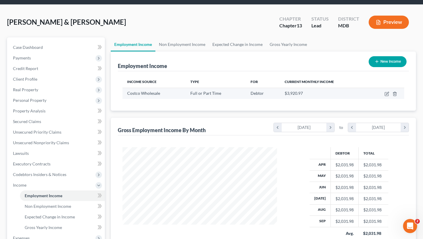
scroll to position [36, 0]
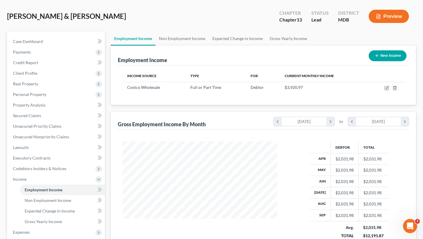
click at [382, 61] on button "New Income" at bounding box center [388, 55] width 38 height 11
select select "0"
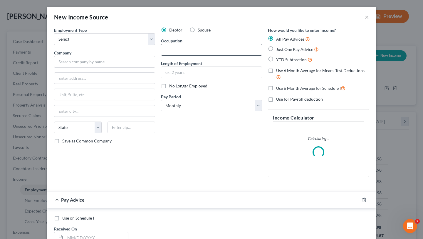
click at [175, 55] on input "text" at bounding box center [211, 49] width 101 height 11
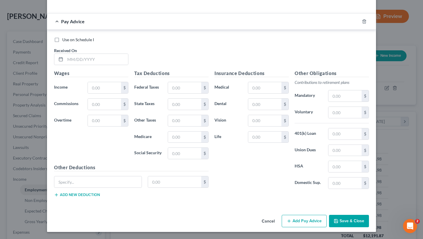
scroll to position [286, 0]
click at [280, 218] on button "Cancel" at bounding box center [268, 221] width 22 height 12
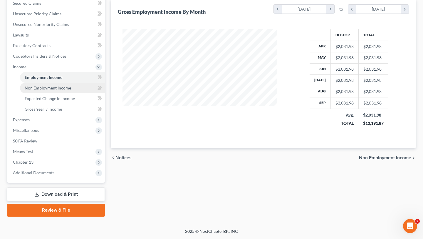
scroll to position [176, 0]
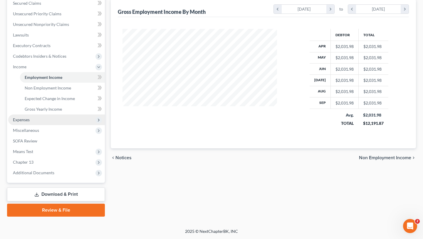
click at [38, 125] on span "Expenses" at bounding box center [56, 119] width 97 height 11
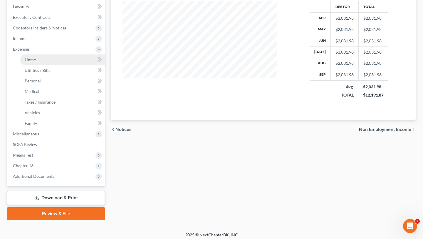
click at [36, 62] on span "Home" at bounding box center [30, 59] width 11 height 5
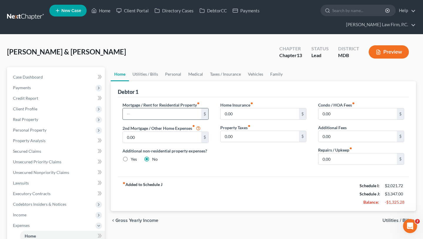
click at [171, 119] on input "text" at bounding box center [162, 113] width 78 height 11
click at [150, 119] on input "text" at bounding box center [162, 113] width 78 height 11
type input "1,614.00"
click at [245, 119] on input "0.00" at bounding box center [260, 113] width 78 height 11
click at [355, 164] on input "0.00" at bounding box center [358, 158] width 78 height 11
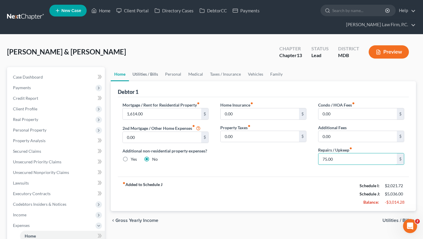
type input "75.00"
click at [160, 81] on link "Utilities / Bills" at bounding box center [145, 74] width 33 height 14
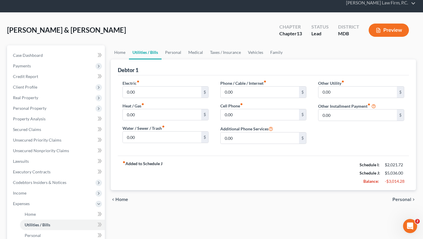
scroll to position [31, 0]
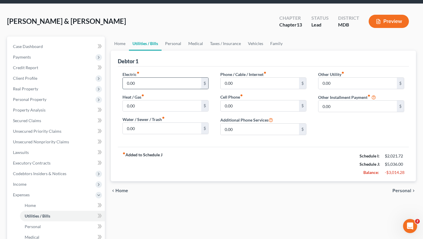
click at [162, 89] on input "0.00" at bounding box center [162, 83] width 78 height 11
click at [152, 111] on input "0.00" at bounding box center [162, 105] width 78 height 11
click at [152, 134] on input "0.00" at bounding box center [162, 128] width 78 height 11
click at [157, 89] on input "245.00" at bounding box center [162, 83] width 78 height 11
type input "300.00"
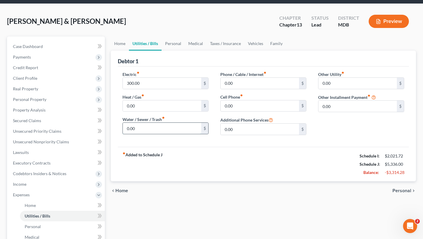
click at [158, 134] on input "0.00" at bounding box center [162, 128] width 78 height 11
drag, startPoint x: 160, startPoint y: 168, endPoint x: 118, endPoint y: 158, distance: 43.1
click at [118, 158] on div "Debtor 1 Electric fiber_manual_record 300.00 $ Heat / Gas fiber_manual_record 0…" at bounding box center [263, 116] width 305 height 131
type input "85.00"
click at [185, 51] on link "Personal" at bounding box center [173, 43] width 23 height 14
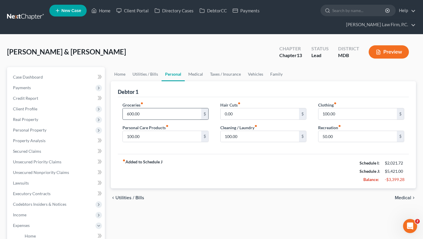
scroll to position [19, 0]
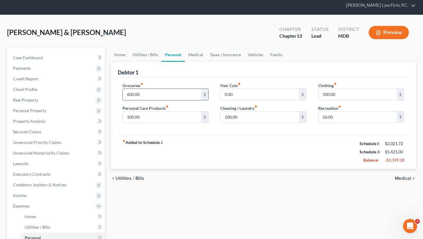
click at [162, 100] on input "600.00" at bounding box center [162, 94] width 78 height 11
type input "800.00"
click at [169, 123] on input "100.00" at bounding box center [162, 116] width 78 height 11
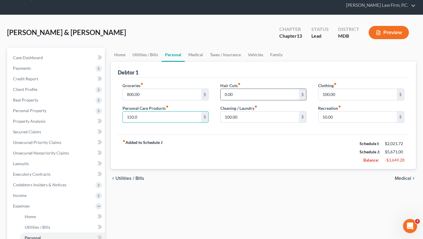
type input "150.0"
click at [240, 100] on div "0.00 $" at bounding box center [264, 94] width 86 height 12
click at [246, 100] on input "0.00" at bounding box center [260, 94] width 78 height 11
type input "150.00"
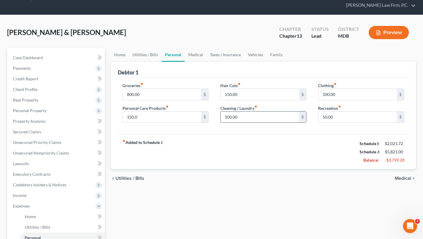
click at [256, 123] on input "100.00" at bounding box center [260, 116] width 78 height 11
type input "125.00"
click at [353, 100] on input "100.00" at bounding box center [358, 94] width 78 height 11
type input "200.00"
click at [307, 169] on div "fiber_manual_record Added to Schedule J Schedule I: $2,021.72 Schedule J: $5,94…" at bounding box center [263, 151] width 291 height 34
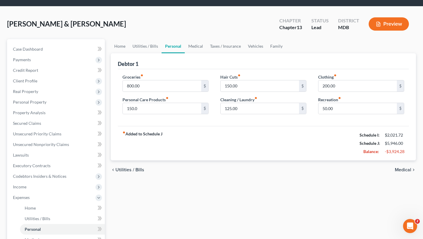
scroll to position [29, 0]
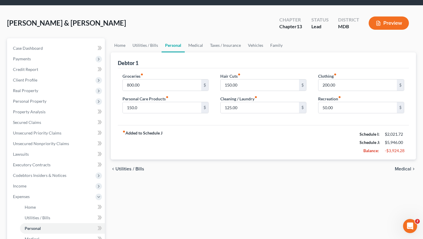
drag, startPoint x: 181, startPoint y: 125, endPoint x: 130, endPoint y: 123, distance: 51.5
click at [130, 102] on label "Personal Care Products fiber_manual_record" at bounding box center [146, 99] width 46 height 6
click at [345, 91] on input "200.00" at bounding box center [358, 84] width 78 height 11
click at [207, 52] on link "Medical" at bounding box center [196, 45] width 22 height 14
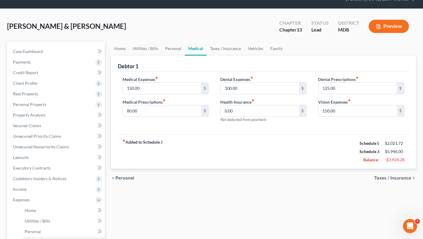
scroll to position [30, 0]
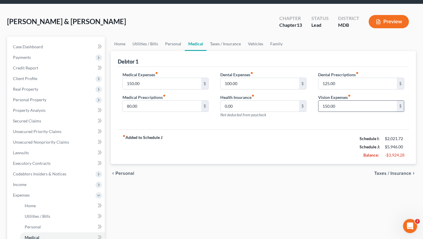
click at [351, 112] on input "150.00" at bounding box center [358, 106] width 78 height 11
click at [343, 67] on div "Debtor 1" at bounding box center [263, 59] width 291 height 16
click at [245, 51] on link "Taxes / Insurance" at bounding box center [226, 44] width 38 height 14
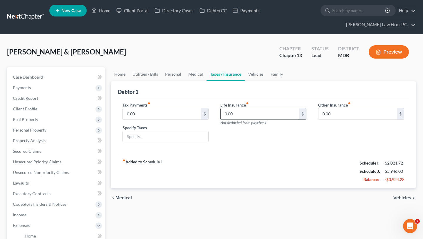
click at [261, 119] on input "0.00" at bounding box center [260, 113] width 78 height 11
click at [60, 175] on span "Unsecured Nonpriority Claims" at bounding box center [41, 172] width 56 height 5
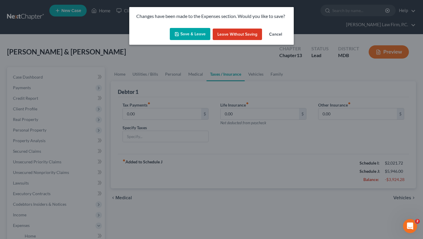
click at [196, 36] on button "Save & Leave" at bounding box center [190, 34] width 41 height 12
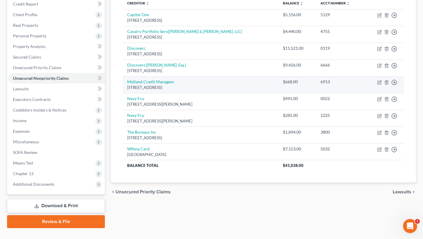
scroll to position [98, 0]
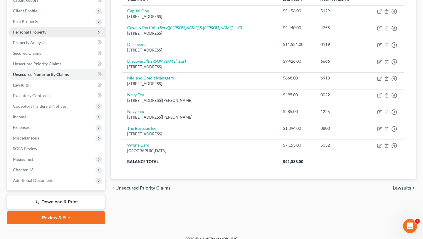
click at [33, 37] on span "Personal Property" at bounding box center [56, 32] width 97 height 11
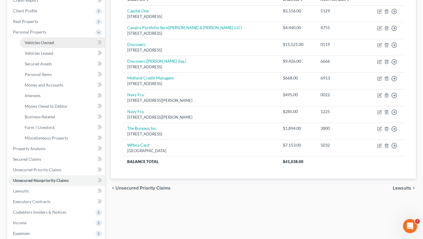
click at [41, 45] on span "Vehicles Owned" at bounding box center [39, 42] width 29 height 5
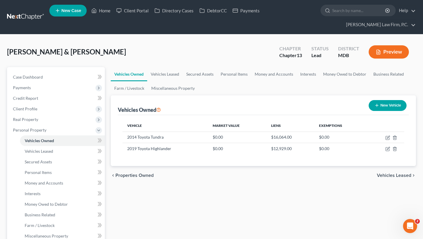
scroll to position [28, 0]
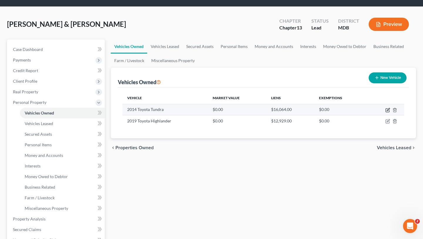
click at [386, 112] on icon "button" at bounding box center [388, 110] width 5 height 5
select select "0"
select select "12"
select select "1"
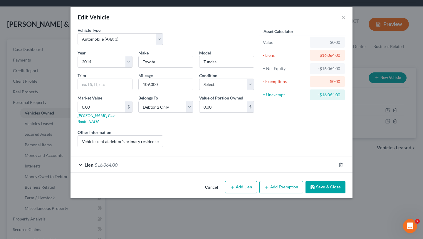
click at [216, 193] on button "Cancel" at bounding box center [212, 187] width 22 height 12
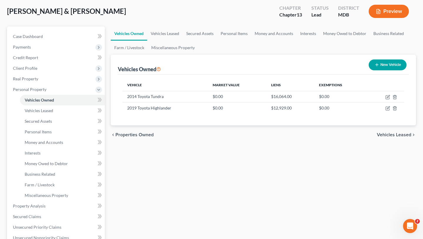
scroll to position [50, 0]
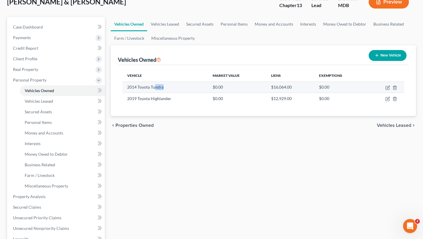
drag, startPoint x: 186, startPoint y: 118, endPoint x: 166, endPoint y: 116, distance: 19.8
click at [166, 93] on td "2014 Toyota Tundra" at bounding box center [166, 86] width 86 height 11
drag, startPoint x: 180, startPoint y: 118, endPoint x: 147, endPoint y: 117, distance: 32.6
click at [147, 93] on td "2014 Toyota Tundra" at bounding box center [166, 86] width 86 height 11
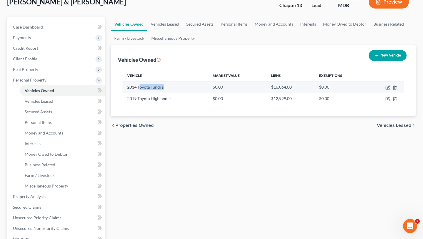
click at [172, 93] on td "2014 Toyota Tundra" at bounding box center [166, 86] width 86 height 11
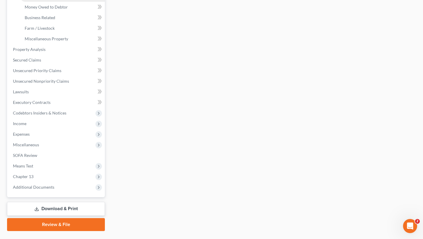
scroll to position [198, 0]
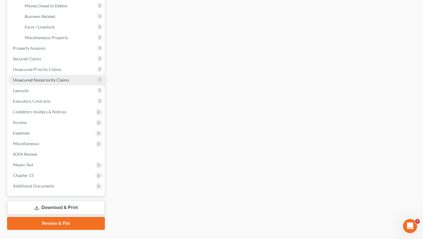
click at [56, 82] on span "Unsecured Nonpriority Claims" at bounding box center [41, 79] width 56 height 5
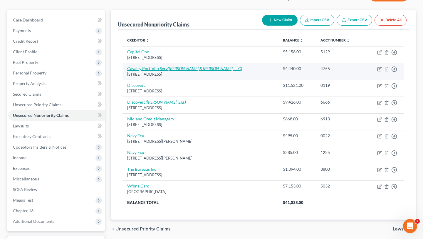
scroll to position [58, 0]
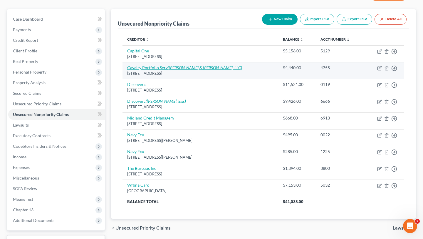
click at [167, 70] on link "Cavalry Portfolio Serv ([PERSON_NAME] & [PERSON_NAME], LLC)" at bounding box center [184, 67] width 115 height 5
select select "6"
select select "1"
select select "0"
select select "1"
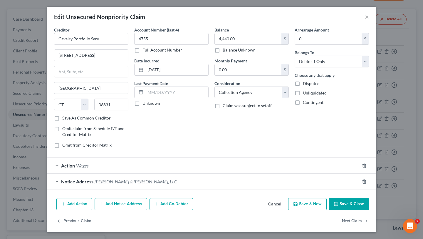
scroll to position [57, 0]
click at [62, 158] on div "Action Wages" at bounding box center [203, 166] width 313 height 16
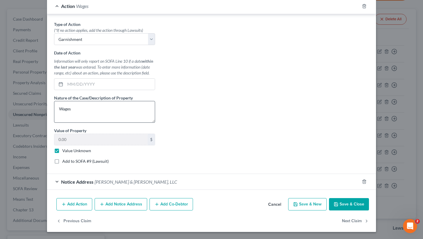
scroll to position [195, 0]
drag, startPoint x: 42, startPoint y: 200, endPoint x: 41, endPoint y: 184, distance: 16.2
click at [62, 153] on label "Value Unknown" at bounding box center [76, 151] width 29 height 6
click at [65, 151] on input "Value Unknown" at bounding box center [67, 150] width 4 height 4
checkbox input "false"
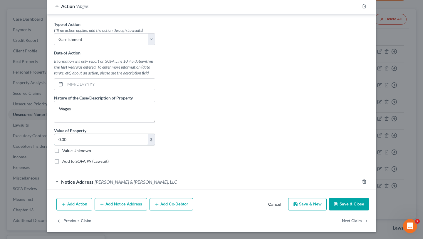
click at [54, 145] on input "0.00" at bounding box center [100, 139] width 93 height 11
click at [71, 145] on input "5,000.00" at bounding box center [100, 139] width 93 height 11
type input "7,000"
click at [163, 168] on div "Type of Action * (*If no action applies, add the action through Lawsuits) Selec…" at bounding box center [211, 94] width 321 height 147
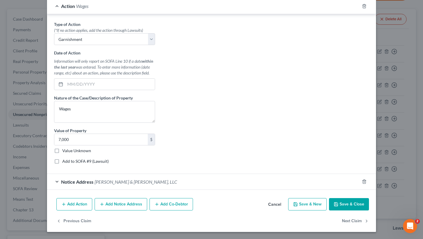
scroll to position [264, 0]
click at [369, 198] on button "Save & Close" at bounding box center [349, 204] width 40 height 12
